Goal: Obtain resource: Obtain resource

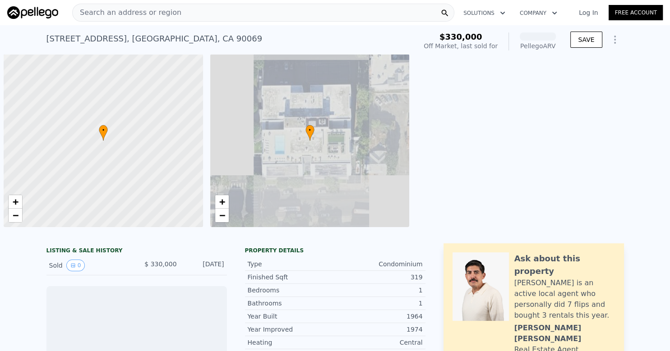
scroll to position [0, 4]
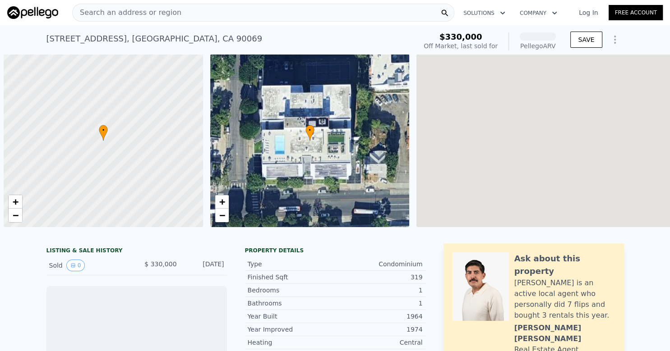
scroll to position [0, 4]
